Goal: Task Accomplishment & Management: Manage account settings

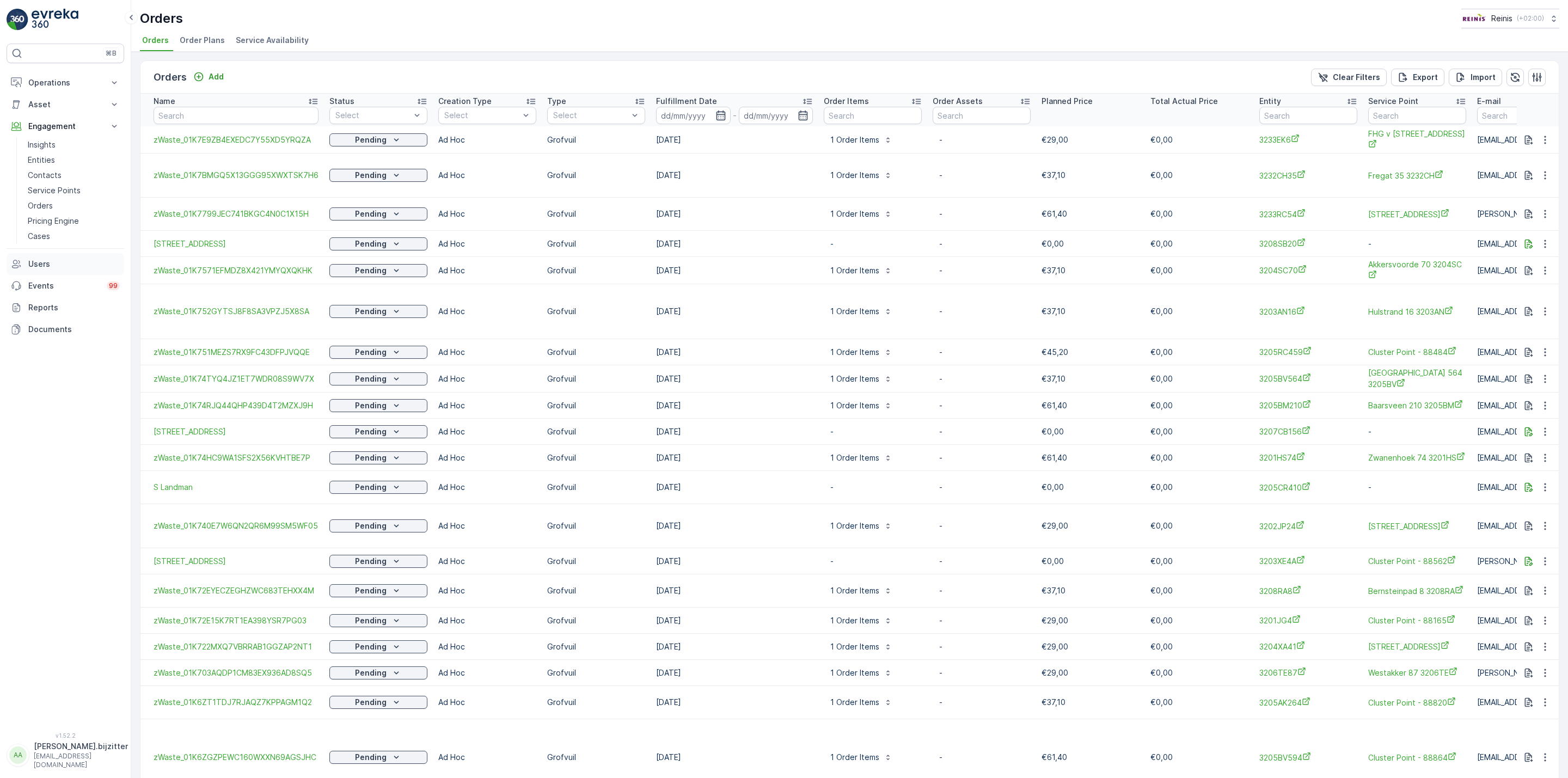
click at [40, 263] on p "Users" at bounding box center [74, 264] width 91 height 11
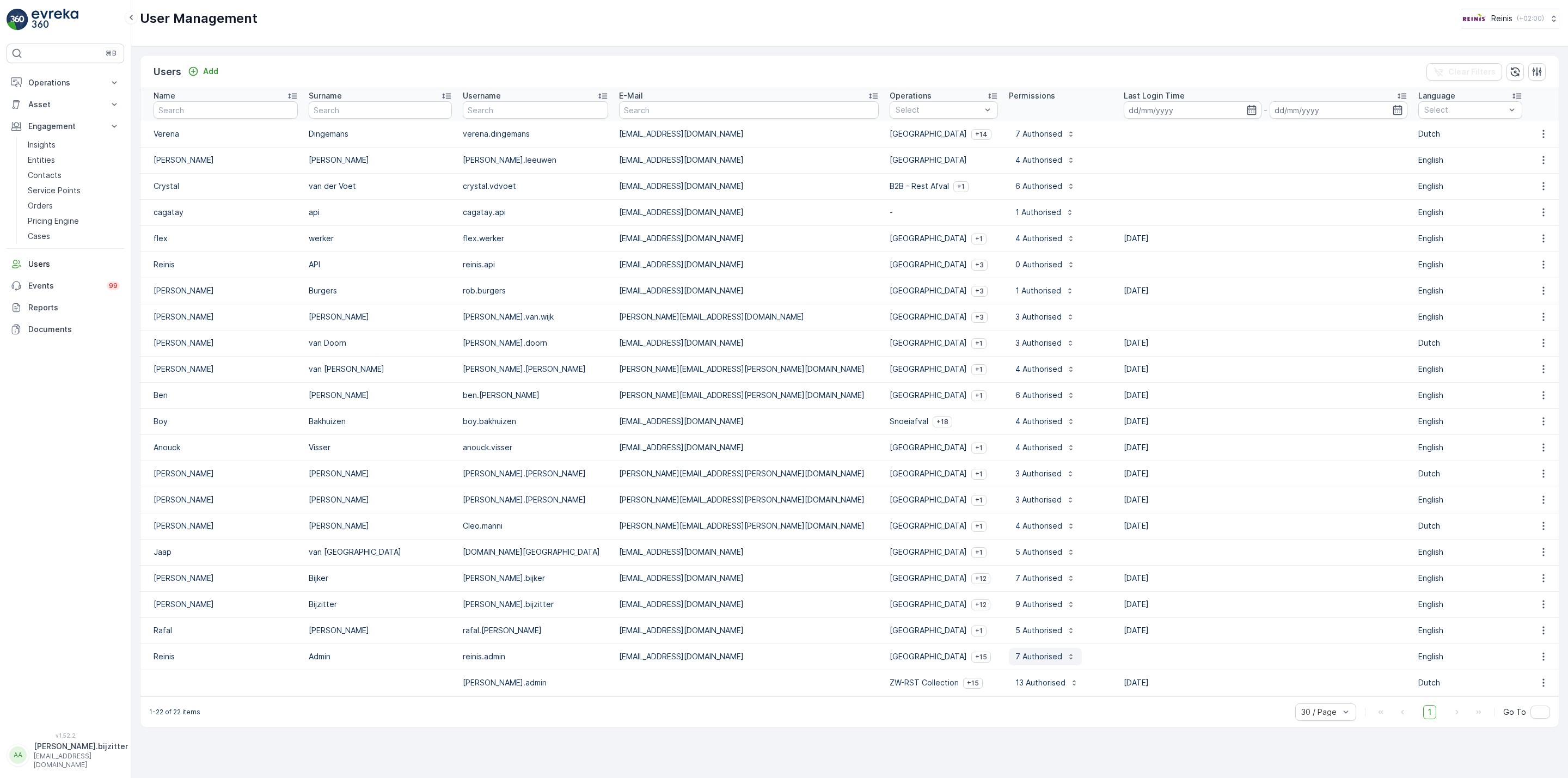
click at [1015, 658] on p "7 Authorised" at bounding box center [1038, 657] width 47 height 11
click at [910, 732] on div "Users Add Clear Filters Name Surname Username E-Mail Operations Select Permissi…" at bounding box center [850, 412] width 1437 height 732
click at [1539, 657] on icon "button" at bounding box center [1544, 657] width 11 height 11
click at [1533, 673] on span "Edit User" at bounding box center [1545, 673] width 33 height 11
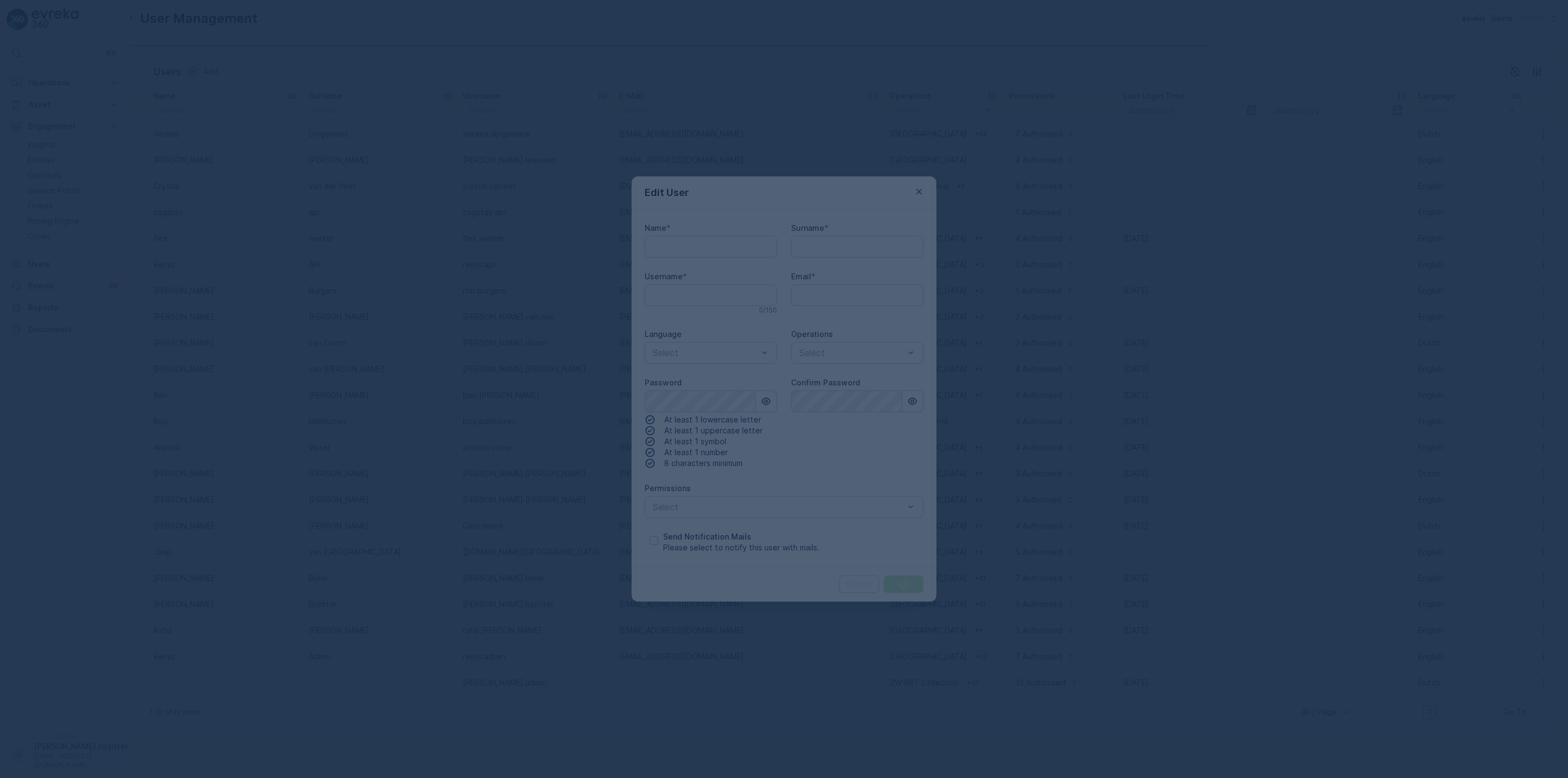
type input "[PERSON_NAME].bijzitter"
type input "Reinis"
type input "Admin"
type input "reinis.admin"
type input "[EMAIL_ADDRESS][DOMAIN_NAME]"
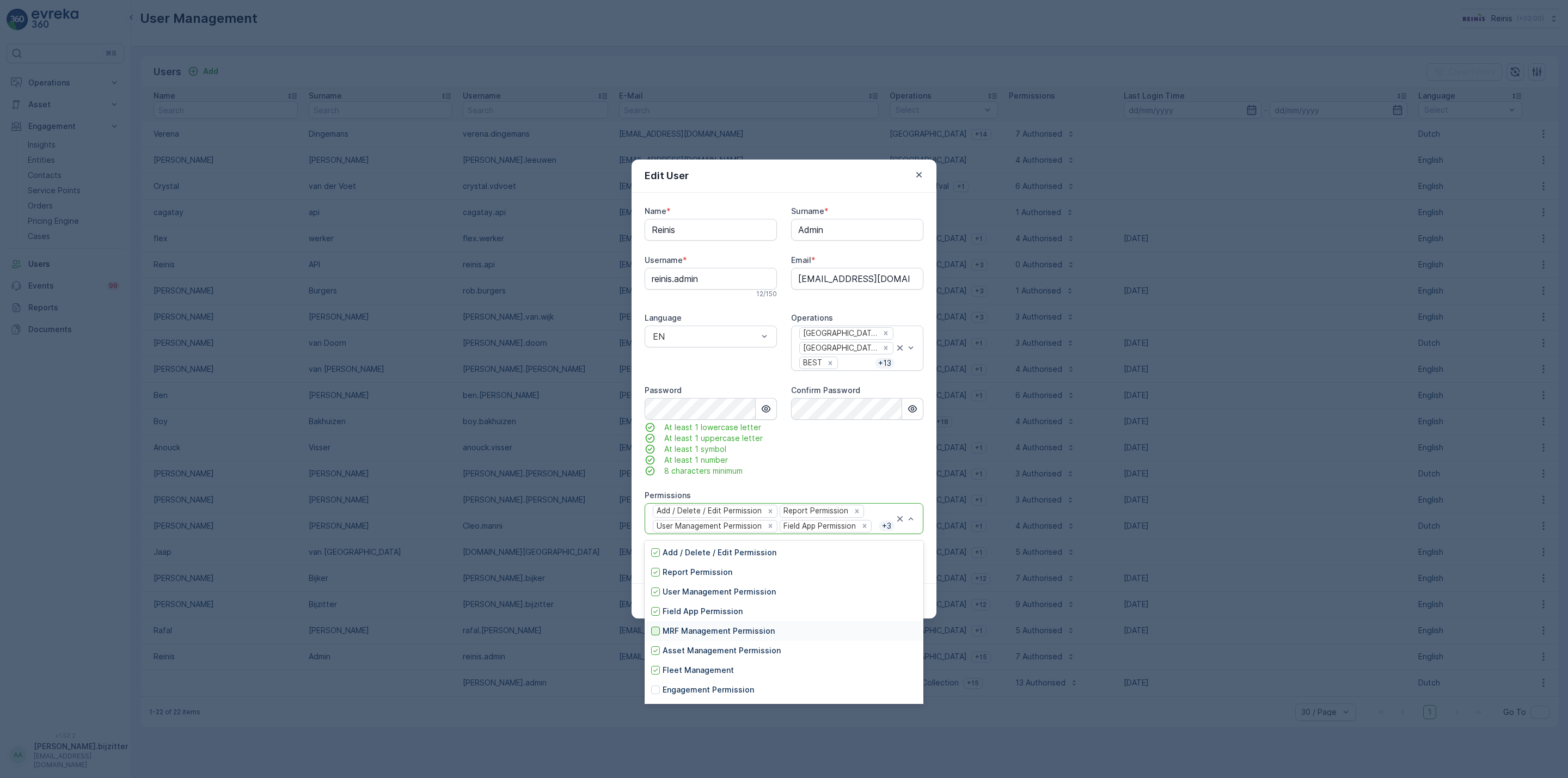
click at [656, 631] on div at bounding box center [656, 631] width 9 height 9
click at [657, 595] on div at bounding box center [656, 595] width 9 height 9
click at [656, 634] on div at bounding box center [656, 634] width 9 height 9
click at [657, 653] on div at bounding box center [656, 653] width 9 height 9
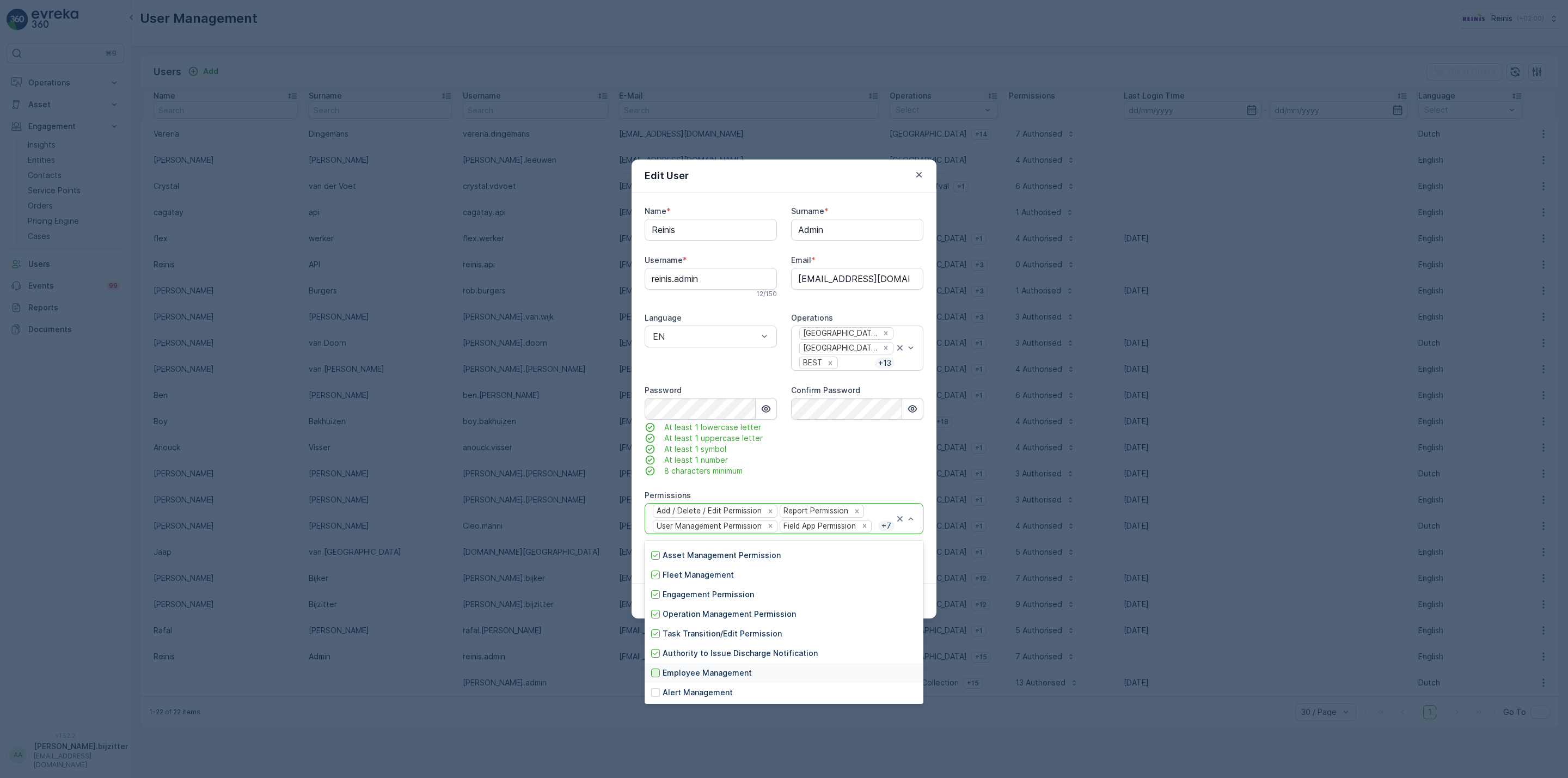
click at [659, 670] on div at bounding box center [656, 673] width 9 height 9
click at [655, 693] on div at bounding box center [656, 693] width 9 height 9
click at [851, 467] on div "Confirm Password" at bounding box center [857, 430] width 132 height 91
click at [908, 458] on div "Confirm Password" at bounding box center [857, 430] width 132 height 91
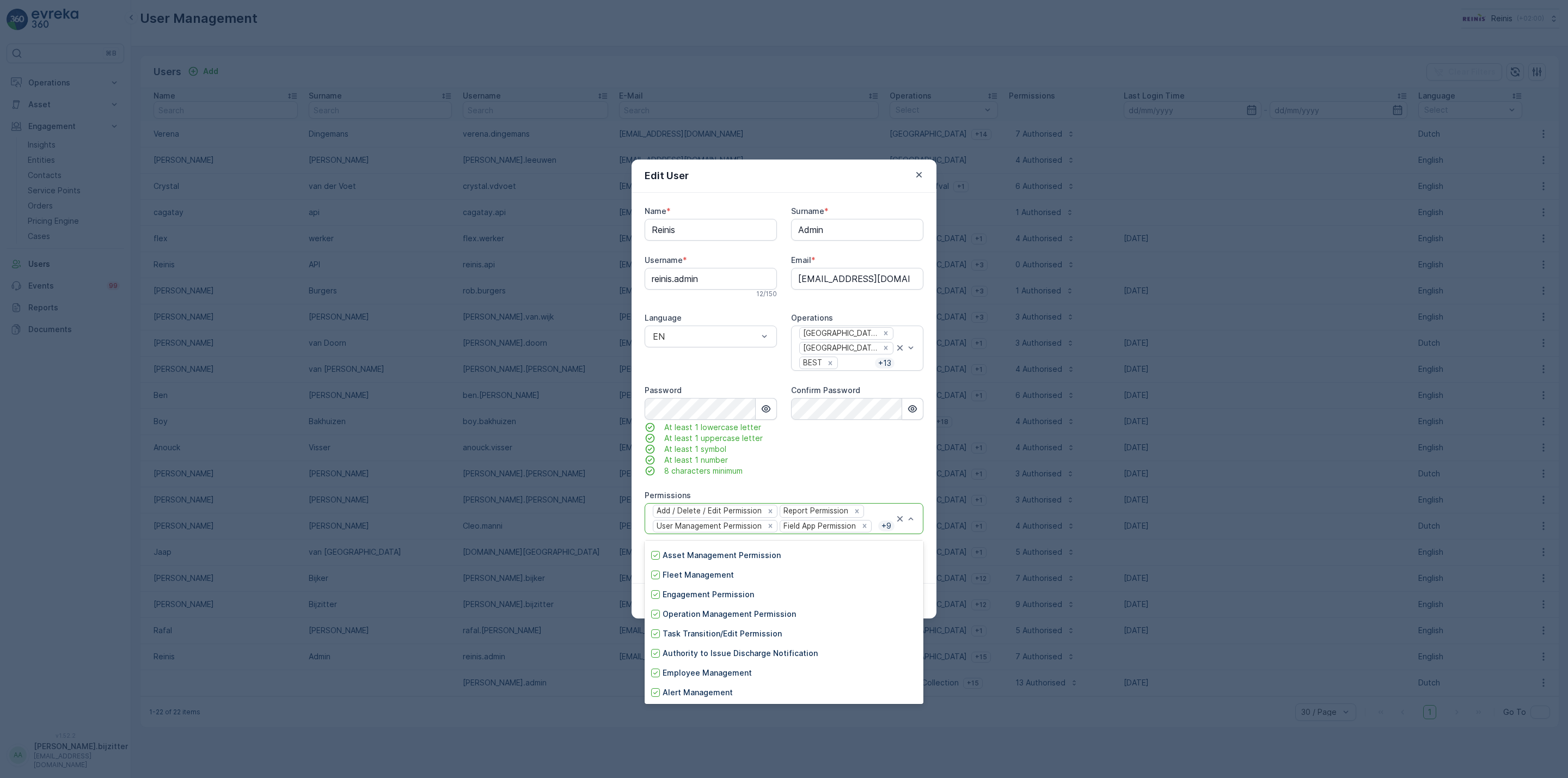
click at [908, 458] on div "Confirm Password" at bounding box center [857, 430] width 132 height 91
click at [911, 481] on div "Name * [PERSON_NAME] Surname * Admin Username * [PERSON_NAME].admin 12 / 150 Em…" at bounding box center [784, 387] width 279 height 363
click at [887, 483] on div "Name * [PERSON_NAME] Surname * Admin Username * [PERSON_NAME].admin 12 / 150 Em…" at bounding box center [784, 387] width 279 height 363
click at [933, 553] on div "Name * [PERSON_NAME] Surname * Admin Username * [PERSON_NAME].admin 12 / 150 Em…" at bounding box center [784, 388] width 305 height 390
click at [933, 598] on div "Cancel Submit" at bounding box center [784, 601] width 305 height 35
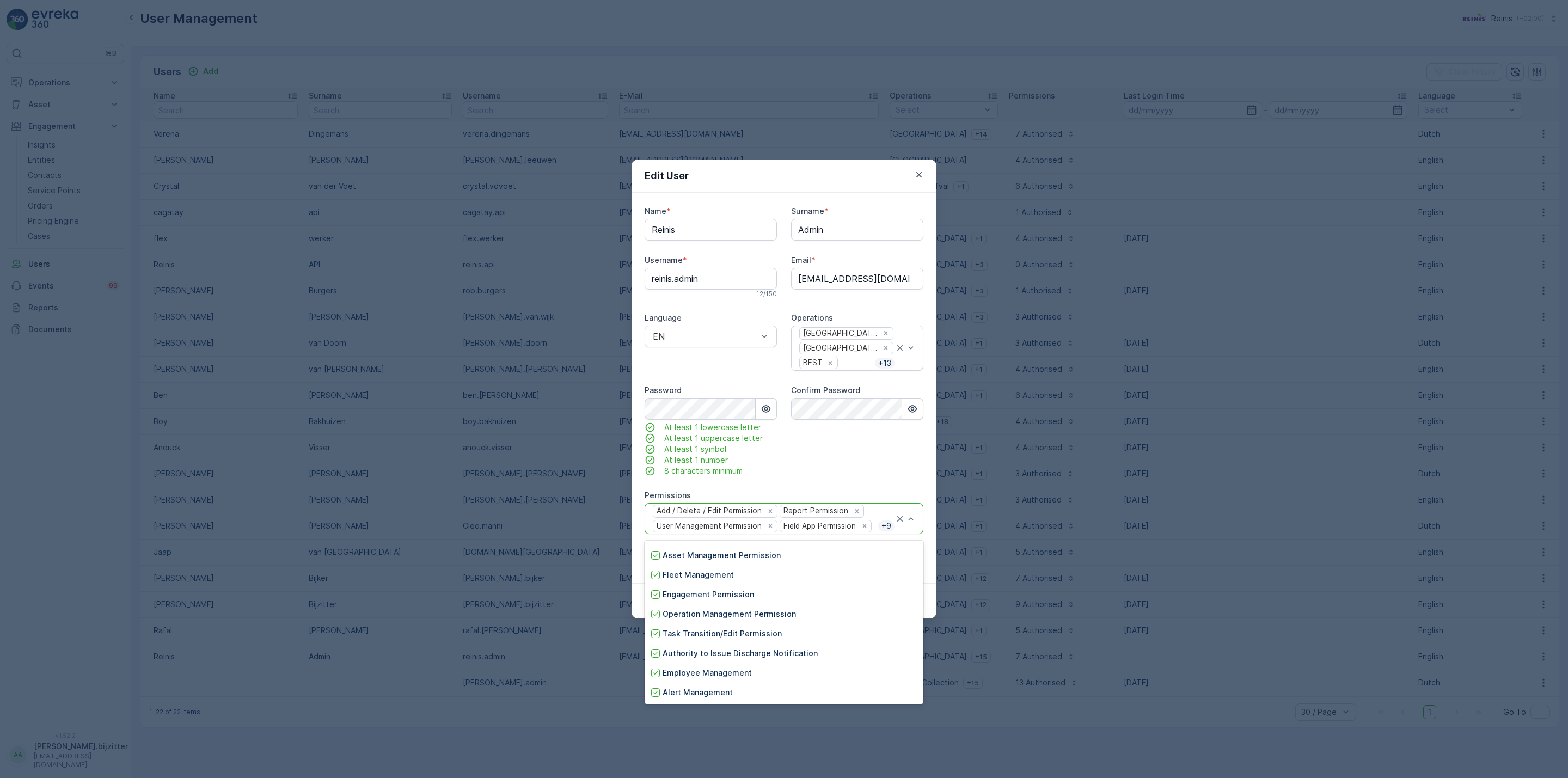
click at [846, 485] on div "Name * [PERSON_NAME] Surname * Admin Username * [PERSON_NAME].admin 12 / 150 Em…" at bounding box center [784, 387] width 279 height 363
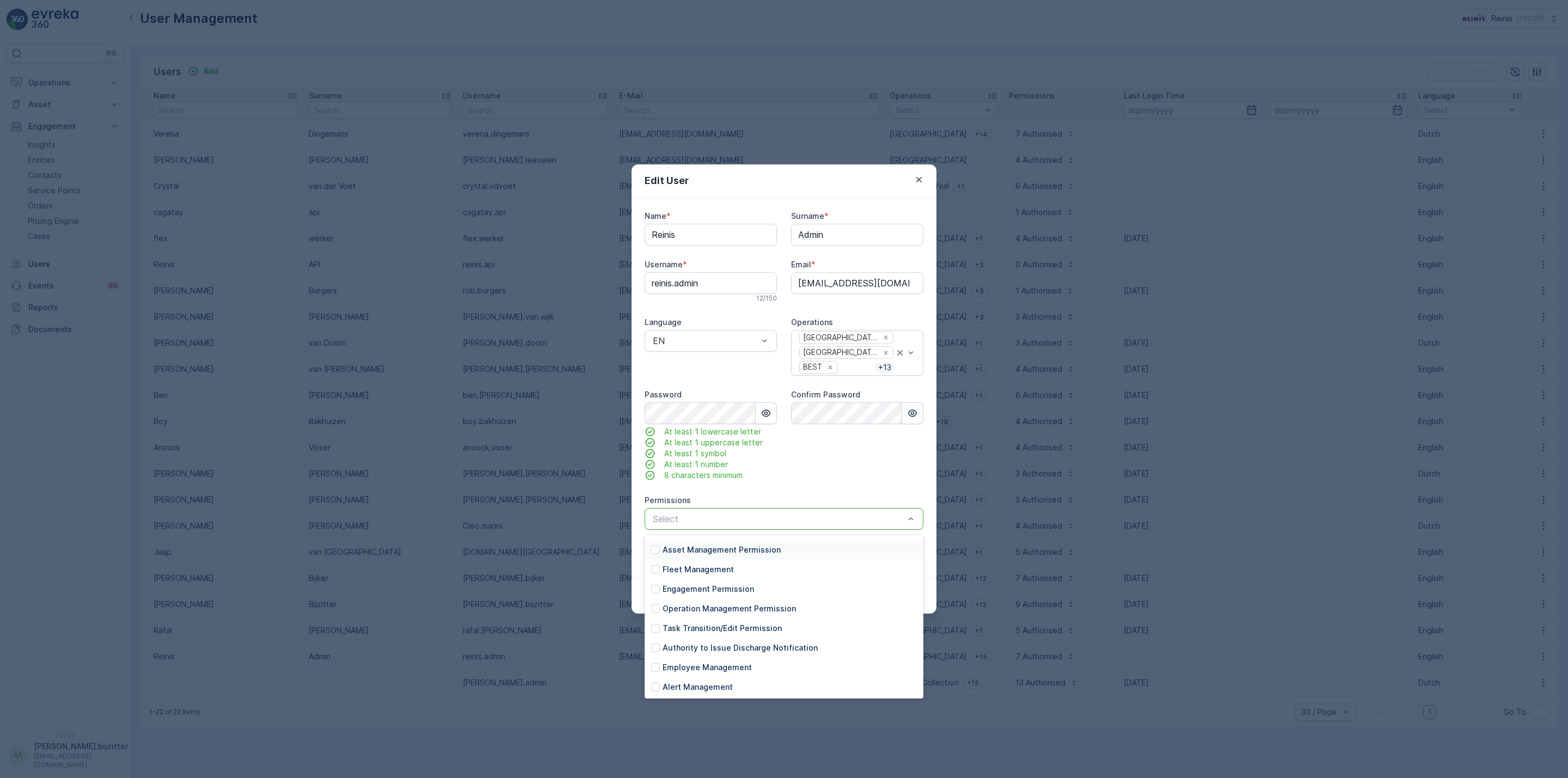
click at [869, 474] on div "Confirm Password" at bounding box center [857, 435] width 132 height 91
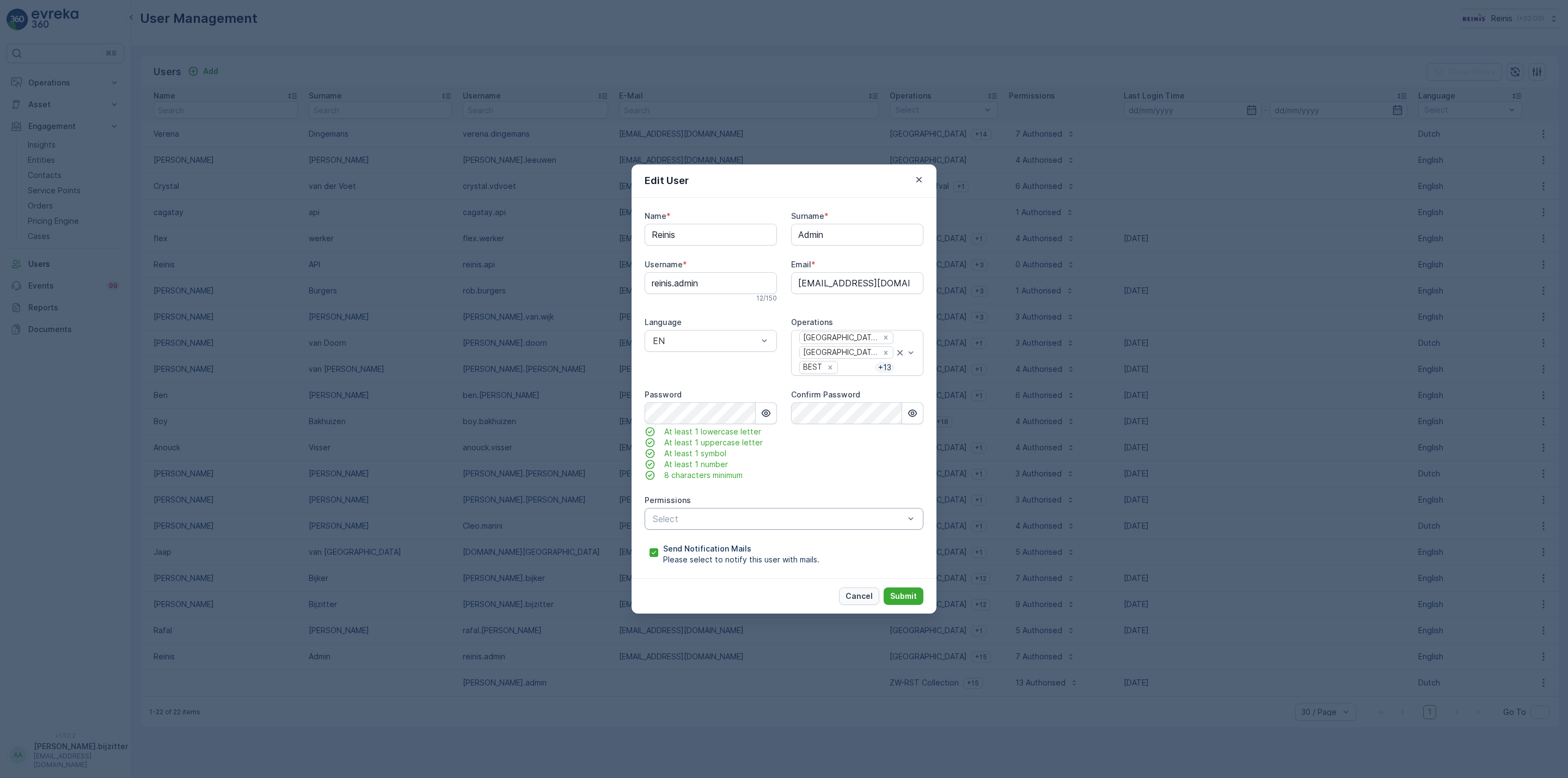
click at [866, 595] on p "Cancel" at bounding box center [859, 596] width 27 height 11
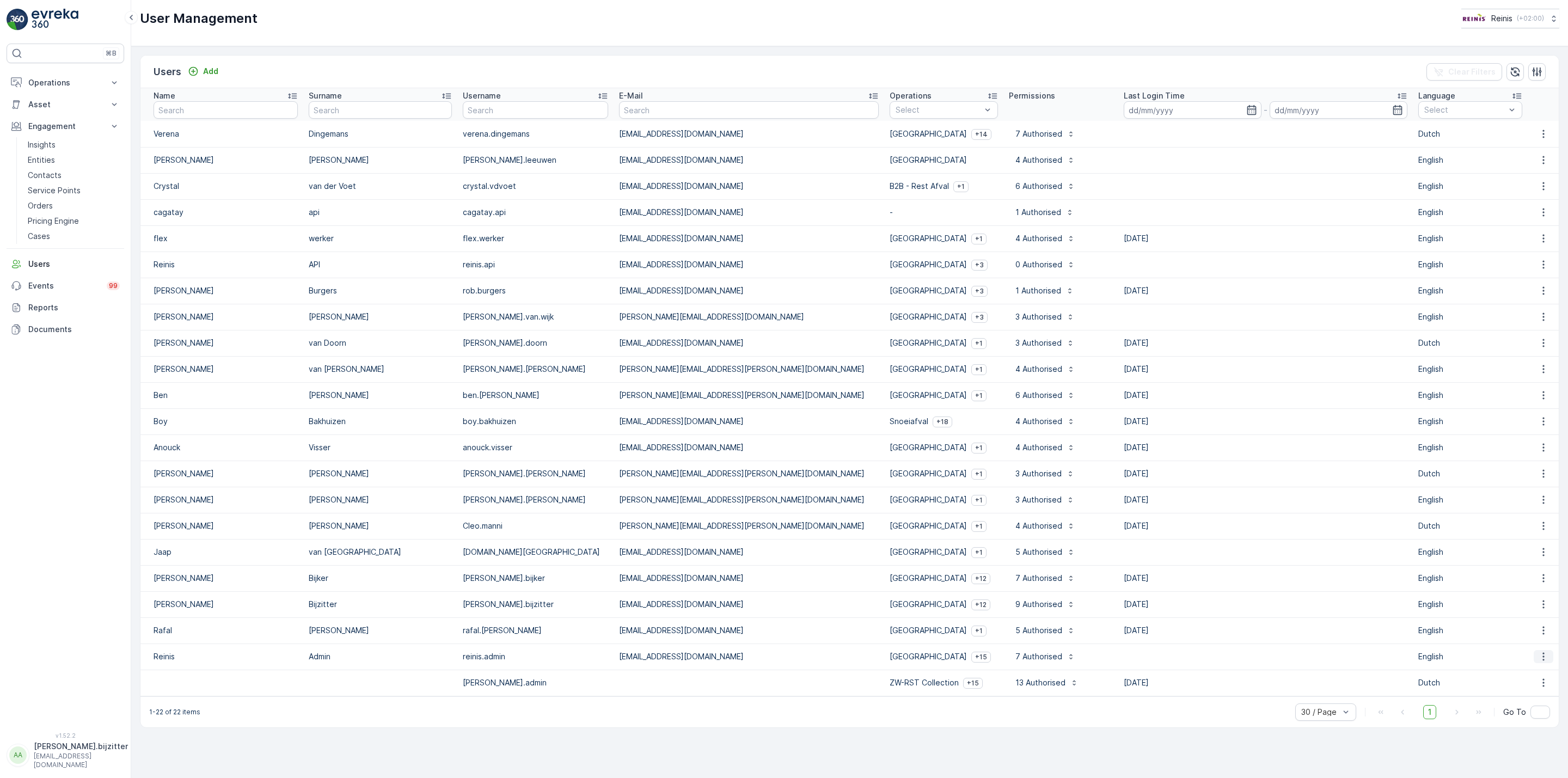
click at [1534, 656] on button "button" at bounding box center [1544, 656] width 19 height 13
click at [1529, 673] on span "Edit User" at bounding box center [1545, 673] width 33 height 11
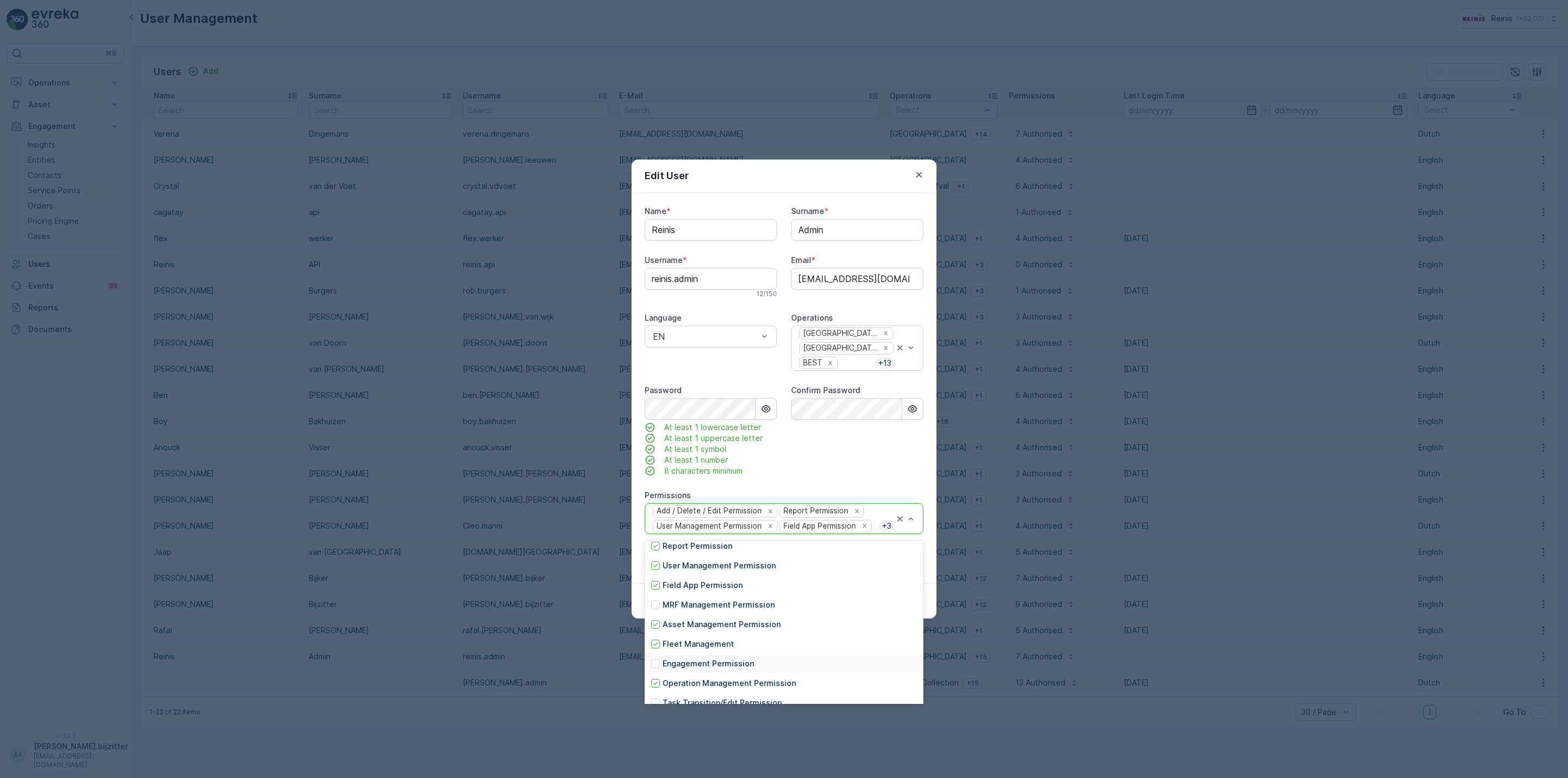
scroll to position [0, 0]
click at [755, 633] on p "MRF Management Permission" at bounding box center [719, 631] width 112 height 11
click at [744, 597] on p "Engagement Permission" at bounding box center [709, 595] width 91 height 11
click at [752, 639] on div "Task Transition/Edit Permission" at bounding box center [784, 634] width 279 height 19
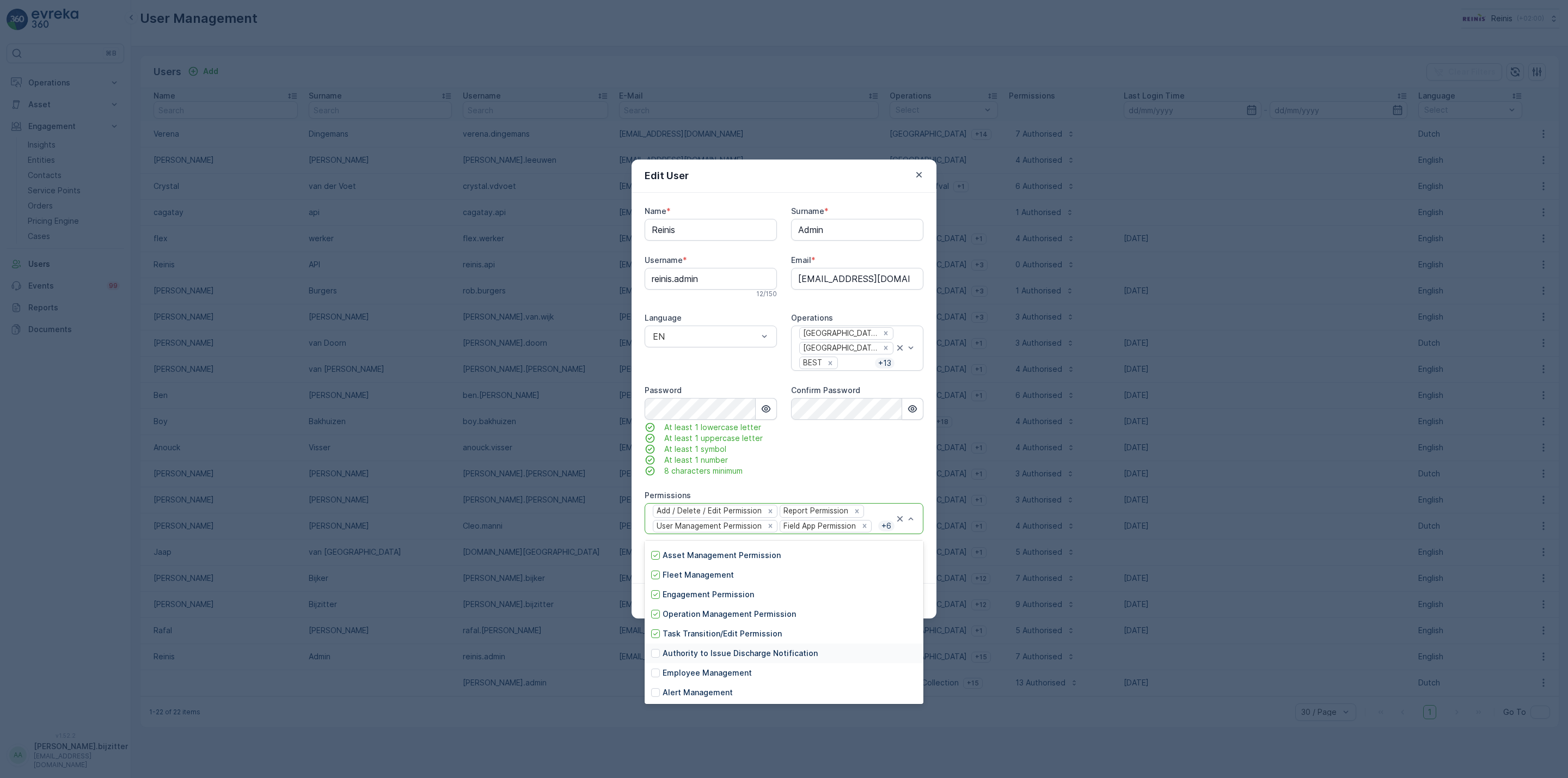
click at [752, 648] on p "Authority to Issue Discharge Notification" at bounding box center [740, 653] width 155 height 11
click at [729, 673] on p "Employee Management" at bounding box center [707, 673] width 89 height 11
click at [721, 693] on p "Alert Management" at bounding box center [698, 693] width 70 height 11
click at [887, 468] on div "Confirm Password" at bounding box center [857, 430] width 132 height 91
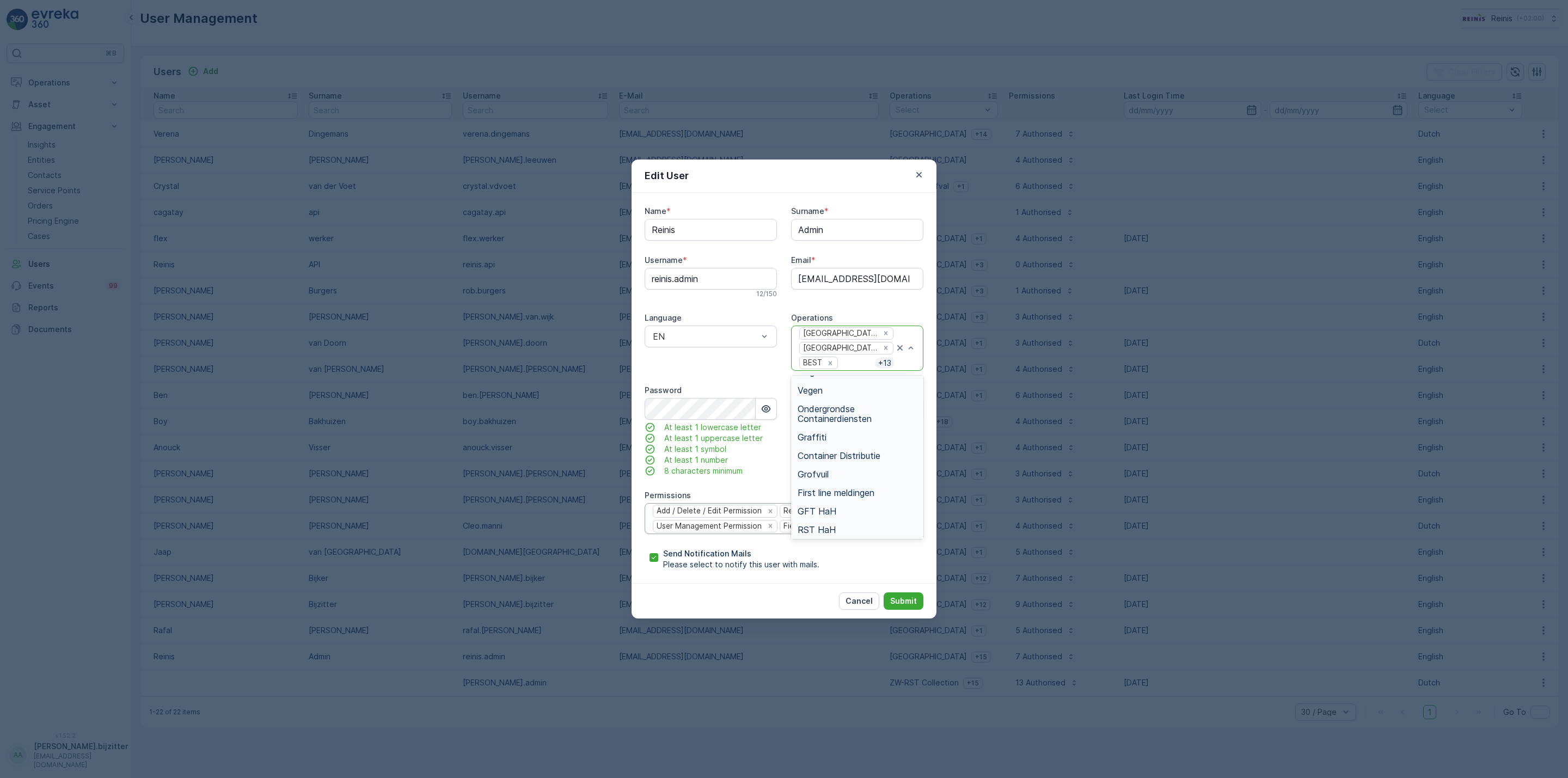
scroll to position [0, 0]
click at [827, 386] on span "Snoeiafval" at bounding box center [819, 387] width 43 height 10
click at [902, 419] on div "Kertsbomen" at bounding box center [857, 424] width 119 height 10
click at [876, 402] on div "Tegeltaxi" at bounding box center [857, 405] width 119 height 10
click at [903, 603] on p "Submit" at bounding box center [903, 601] width 27 height 11
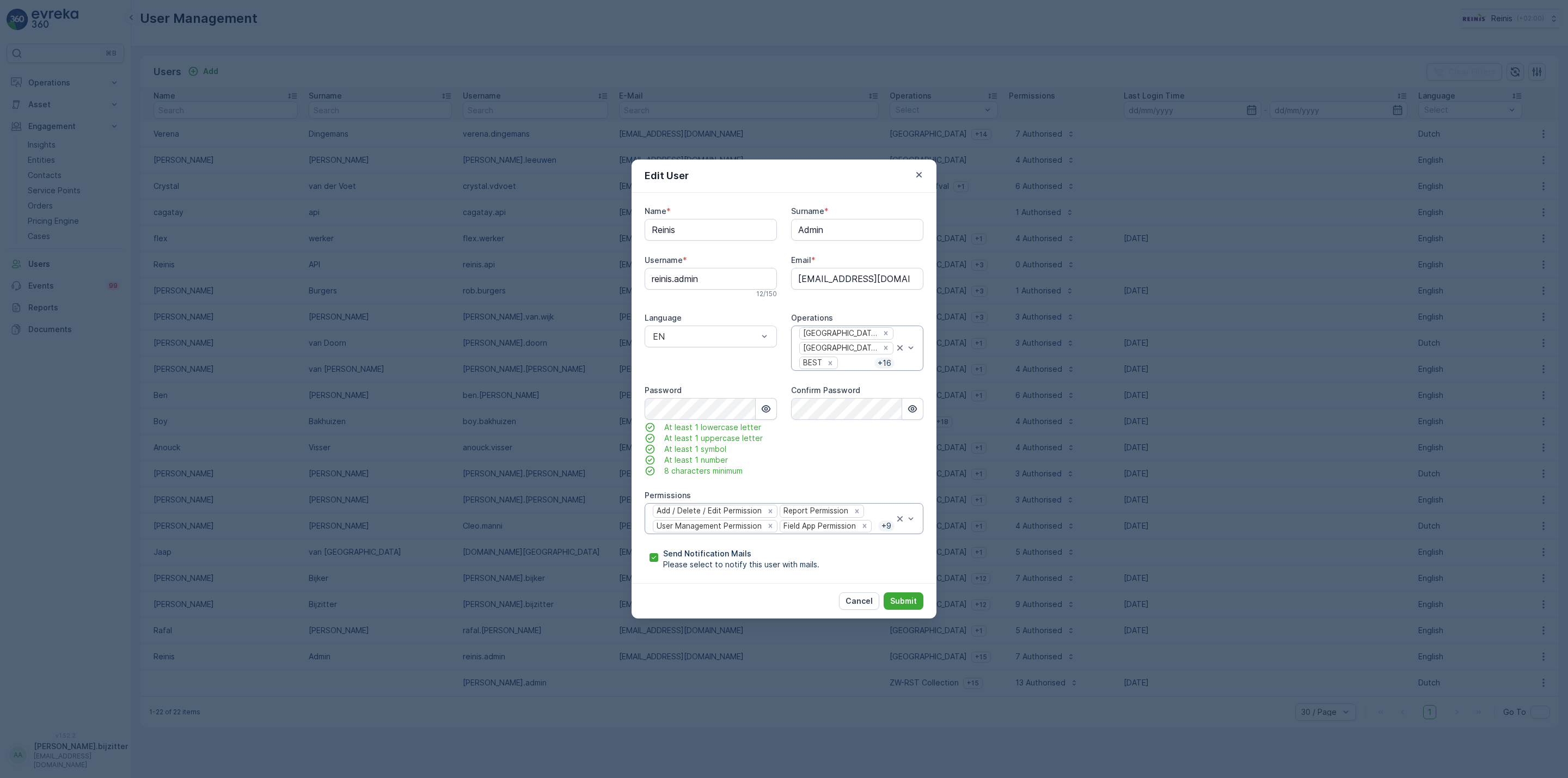
click at [729, 309] on div "Name * [PERSON_NAME] Surname * Admin Username * [PERSON_NAME].admin 12 / 150 Em…" at bounding box center [784, 387] width 279 height 363
click at [842, 441] on div "Confirm Password" at bounding box center [857, 430] width 132 height 91
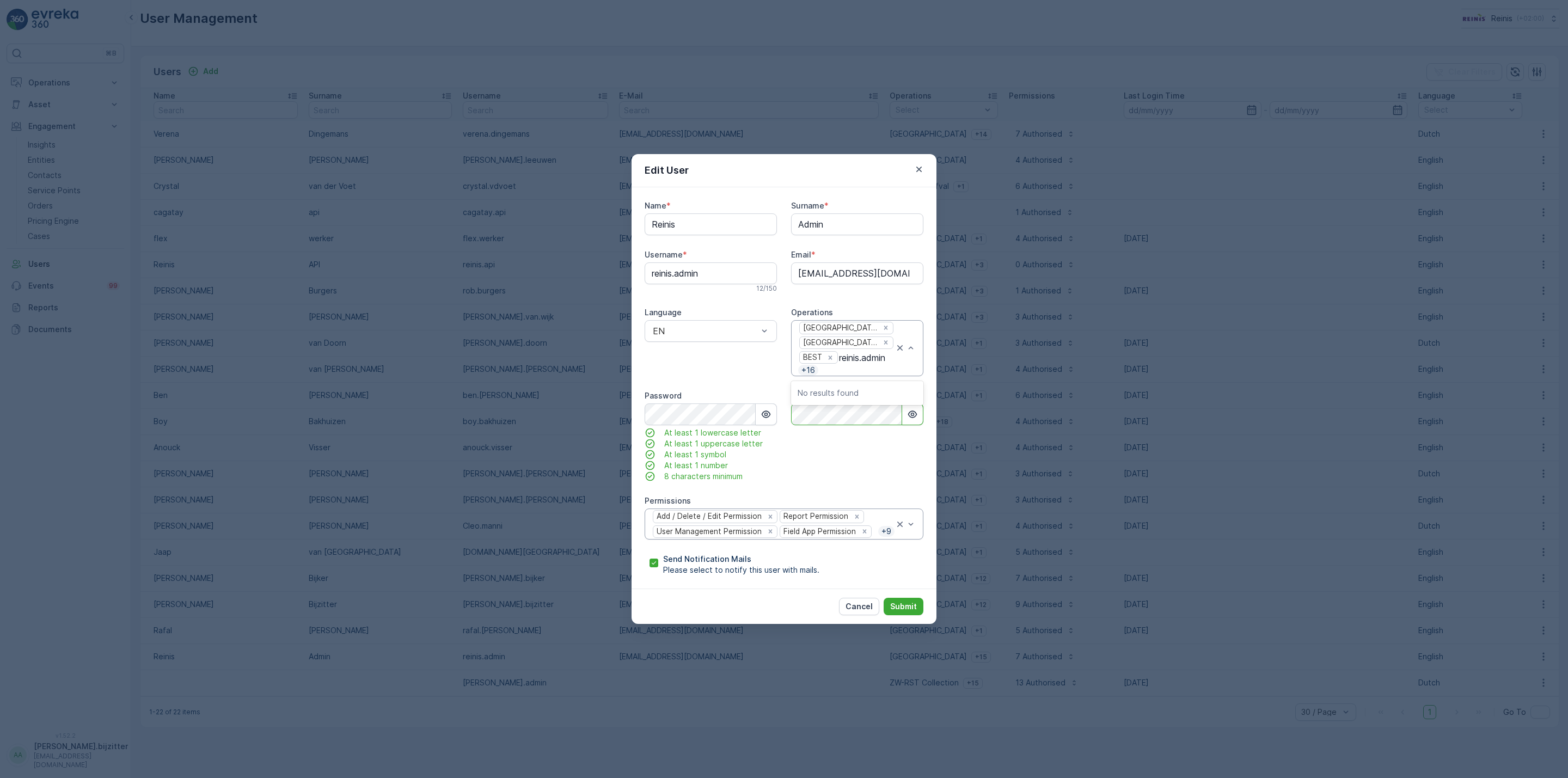
click at [859, 455] on div "Confirm Password" at bounding box center [857, 436] width 132 height 91
click at [905, 605] on p "Submit" at bounding box center [903, 606] width 27 height 11
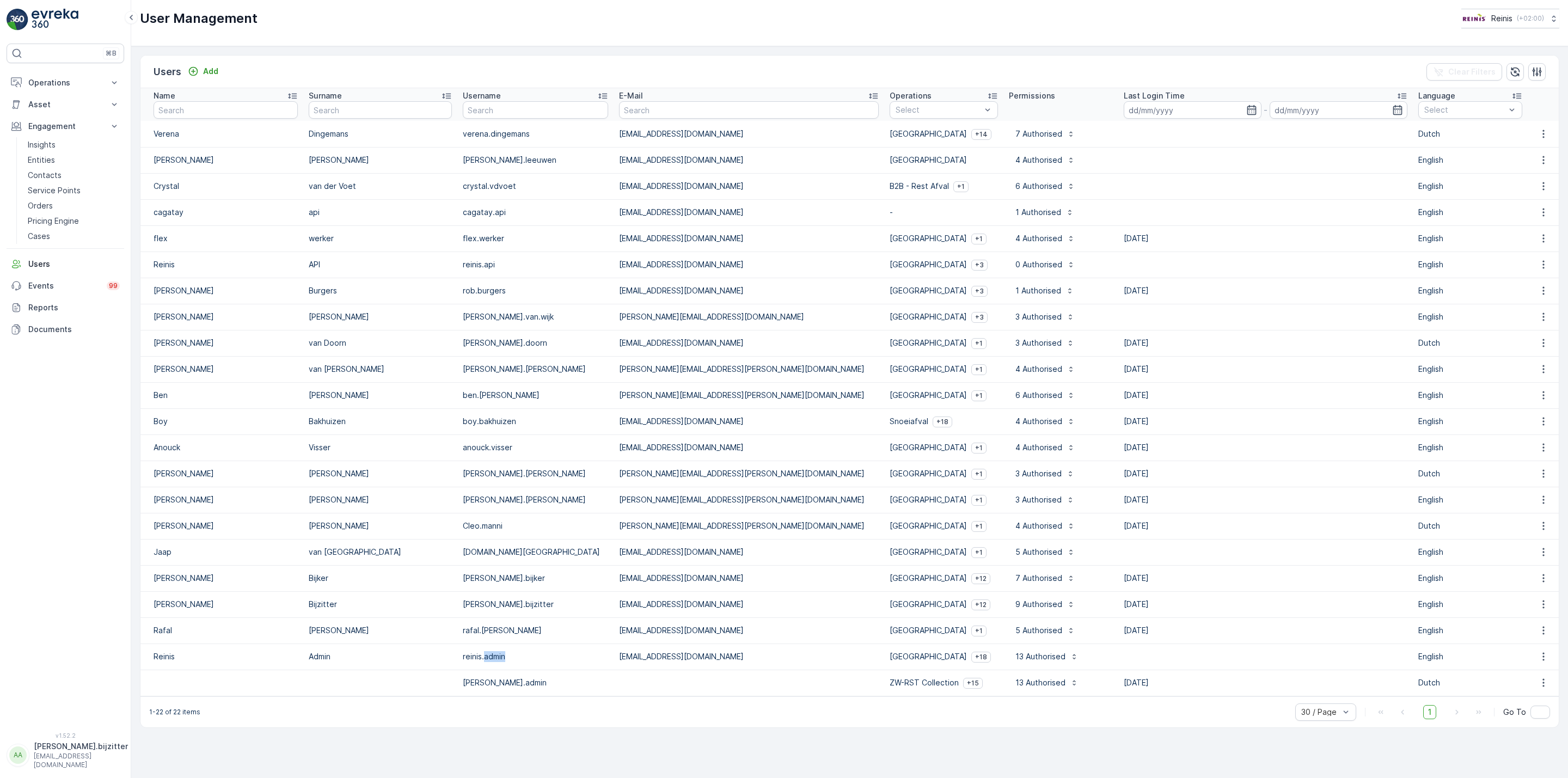
drag, startPoint x: 534, startPoint y: 663, endPoint x: 502, endPoint y: 662, distance: 32.0
click at [502, 662] on td "reinis.admin" at bounding box center [535, 656] width 156 height 26
click at [502, 663] on td "reinis.admin" at bounding box center [535, 656] width 156 height 26
click at [503, 663] on td "reinis.admin" at bounding box center [535, 656] width 156 height 26
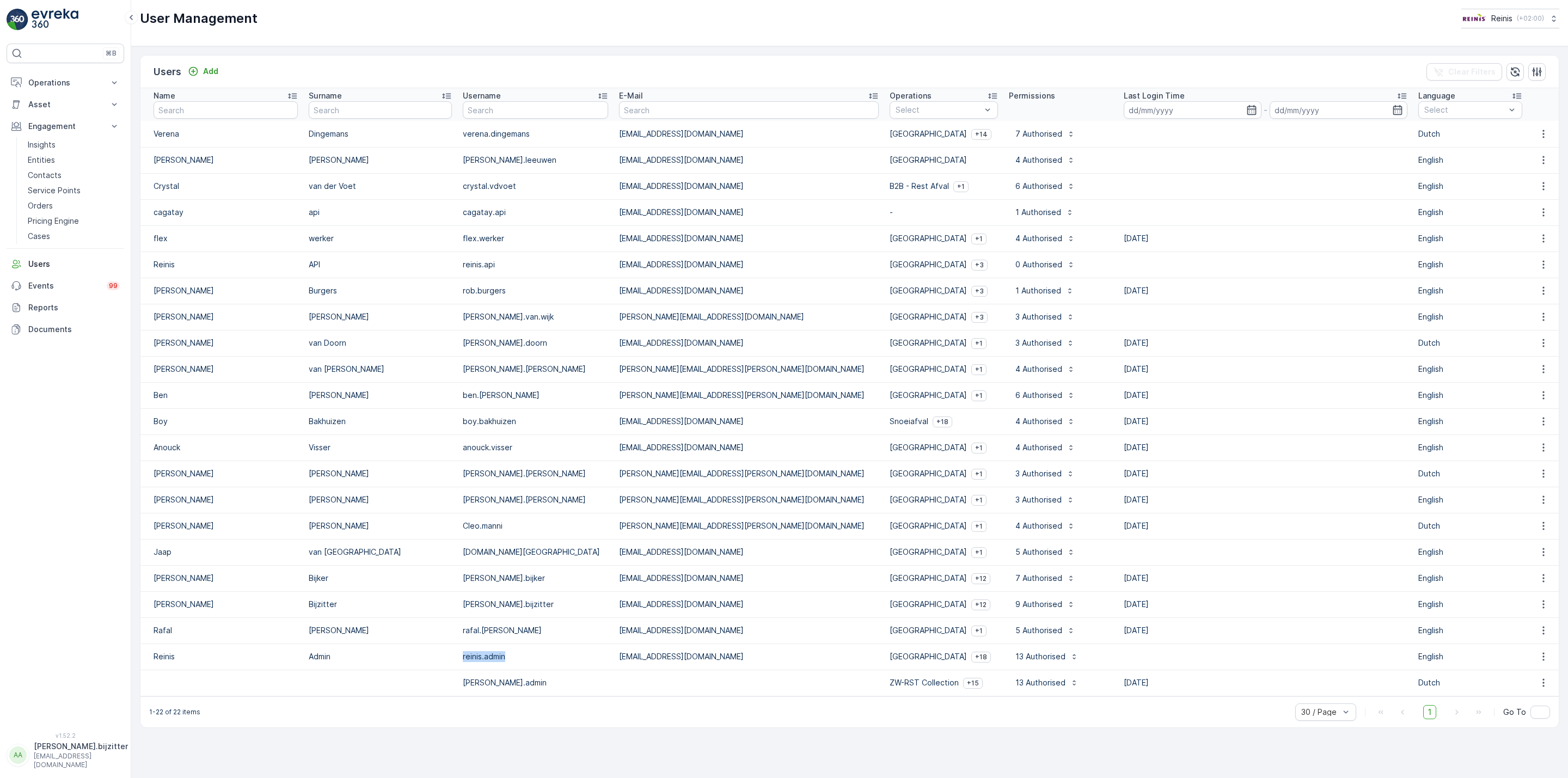
copy p "reinis.admin"
